Goal: Find specific page/section: Find specific page/section

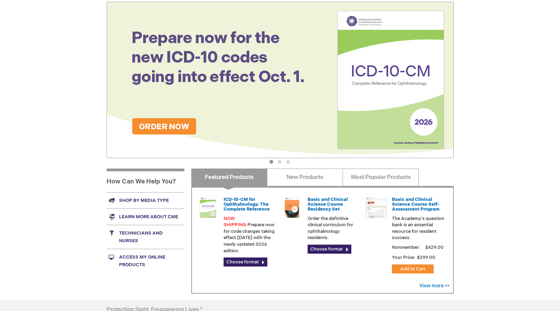
scroll to position [104, 0]
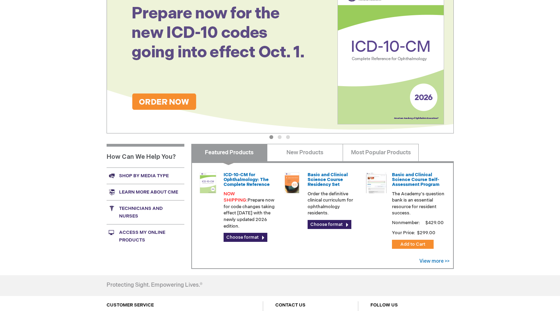
click at [141, 175] on link "Shop by media type" at bounding box center [146, 175] width 78 height 16
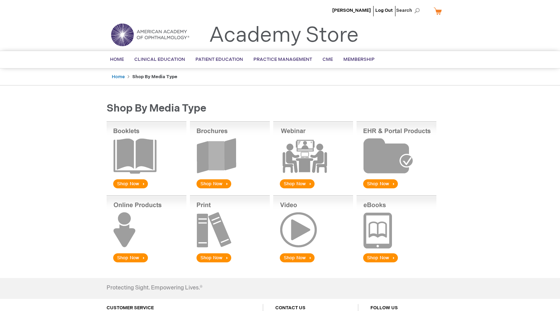
click at [209, 152] on img at bounding box center [230, 155] width 80 height 68
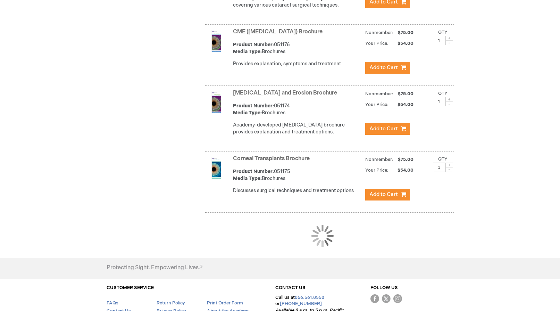
scroll to position [640, 0]
